Goal: Navigation & Orientation: Find specific page/section

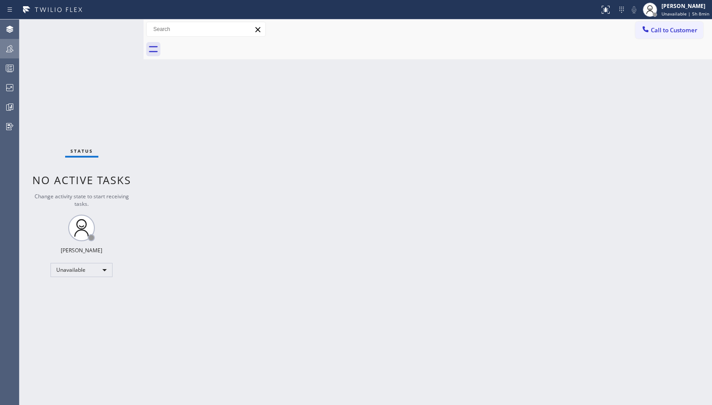
click at [5, 48] on icon at bounding box center [9, 48] width 11 height 11
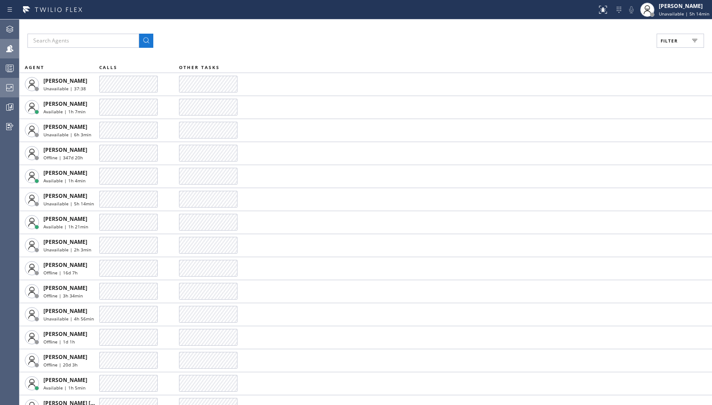
click at [9, 85] on icon at bounding box center [9, 87] width 7 height 7
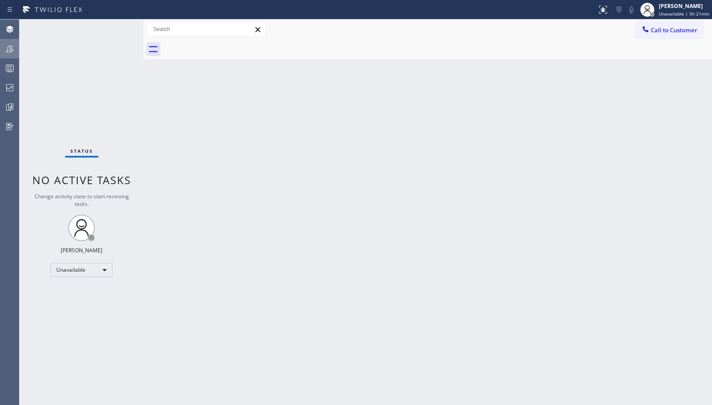
click at [9, 47] on icon at bounding box center [9, 48] width 11 height 11
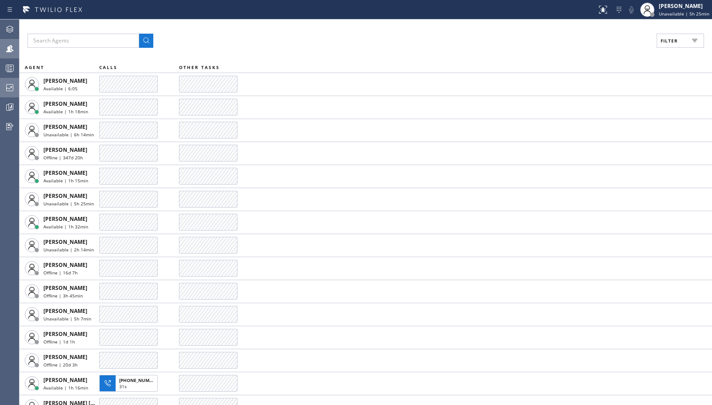
click at [12, 83] on icon at bounding box center [9, 87] width 11 height 11
